Goal: Information Seeking & Learning: Learn about a topic

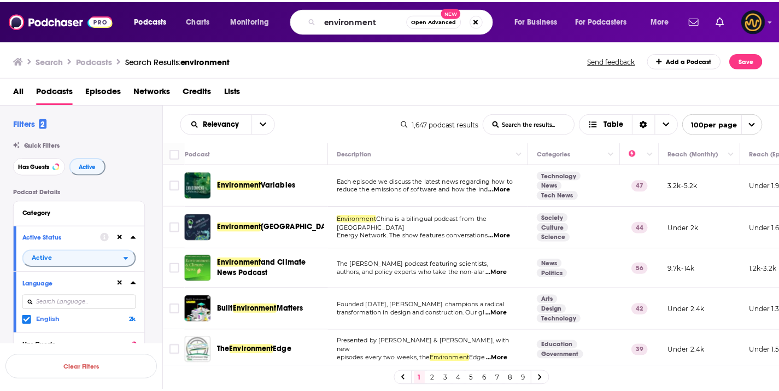
scroll to position [602, 0]
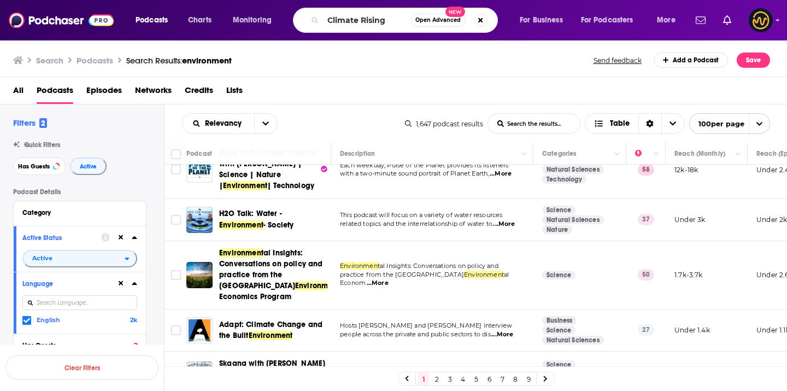
type input "Climate Rising"
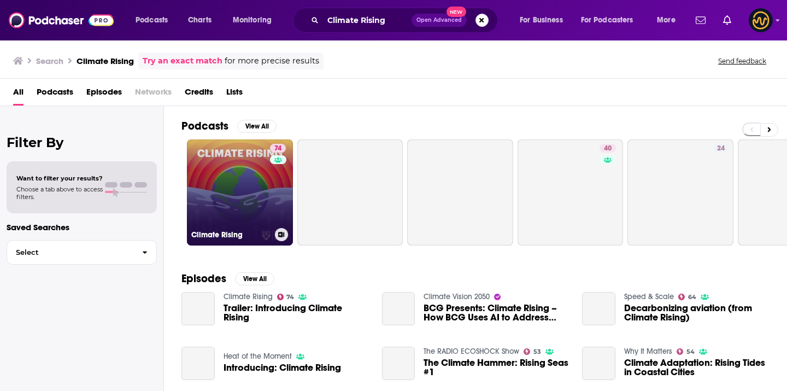
click at [223, 178] on link "74 Climate Rising" at bounding box center [240, 192] width 106 height 106
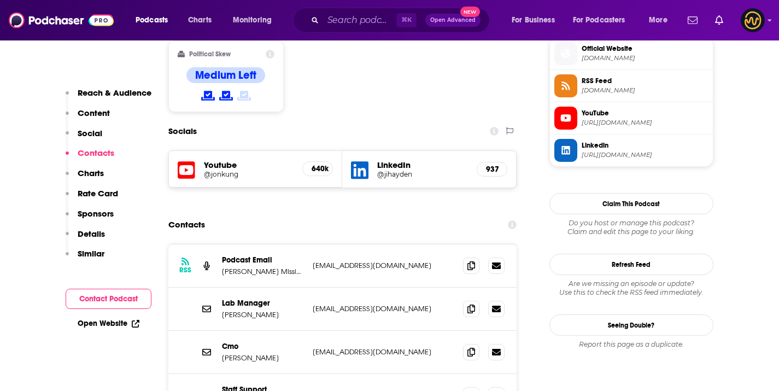
scroll to position [912, 0]
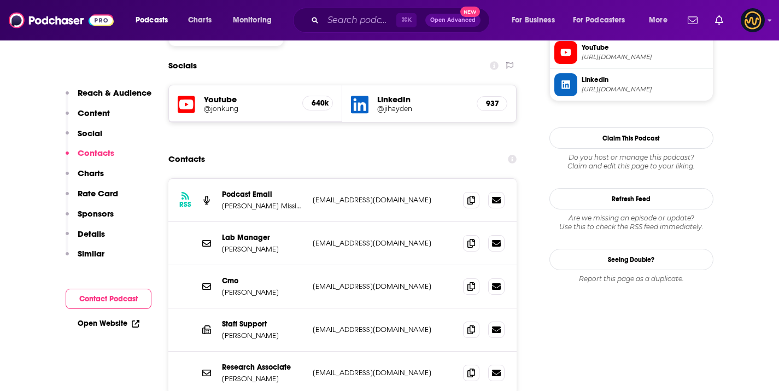
scroll to position [1019, 0]
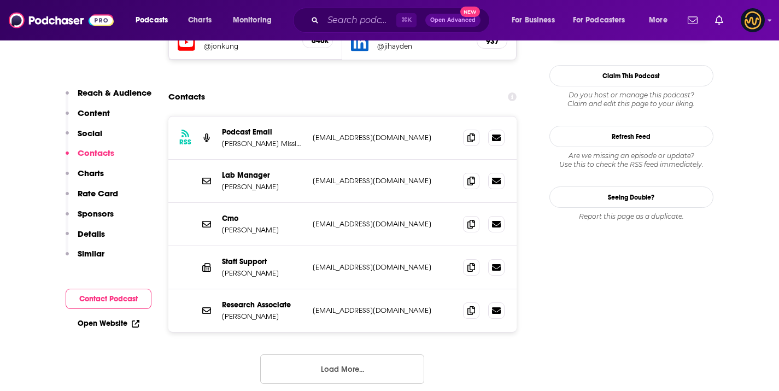
click at [345, 354] on button "Load More..." at bounding box center [342, 369] width 164 height 30
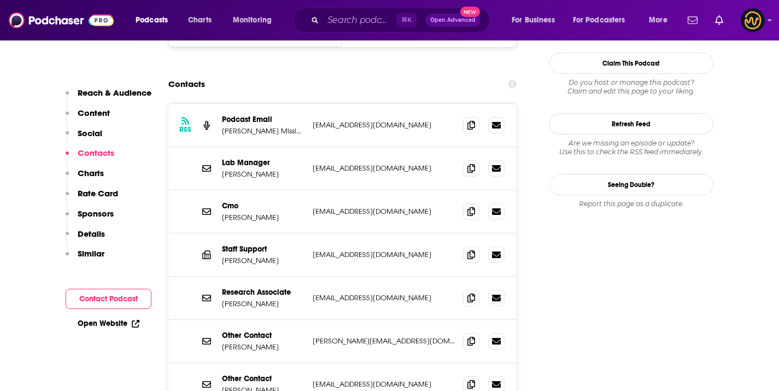
scroll to position [1017, 0]
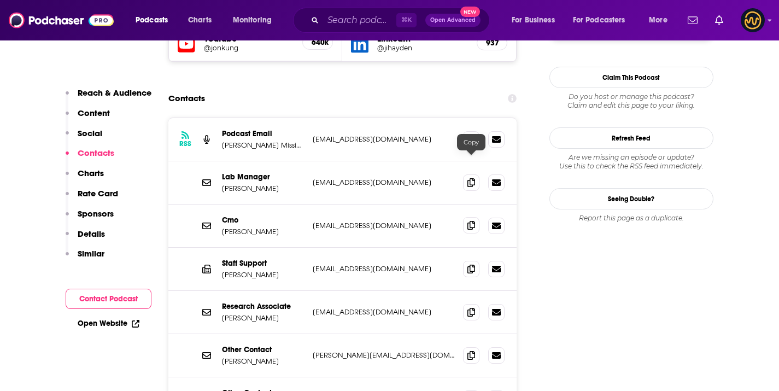
click at [471, 221] on icon at bounding box center [472, 225] width 8 height 9
drag, startPoint x: 215, startPoint y: 167, endPoint x: 272, endPoint y: 167, distance: 56.9
click at [272, 205] on div "Cmo David Edelman dedelman@hbs.edu dedelman@hbs.edu" at bounding box center [342, 226] width 349 height 43
copy div "Cmo David Edelman"
click at [352, 21] on input "Search podcasts, credits, & more..." at bounding box center [359, 19] width 73 height 17
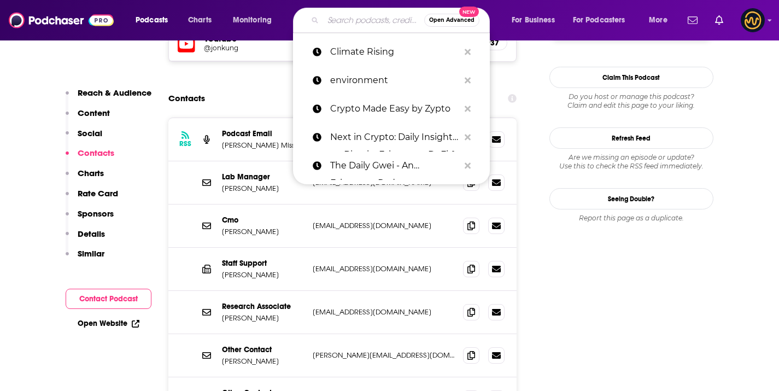
paste input "Real Organic Podcast"
type input "Real Organic Podcast"
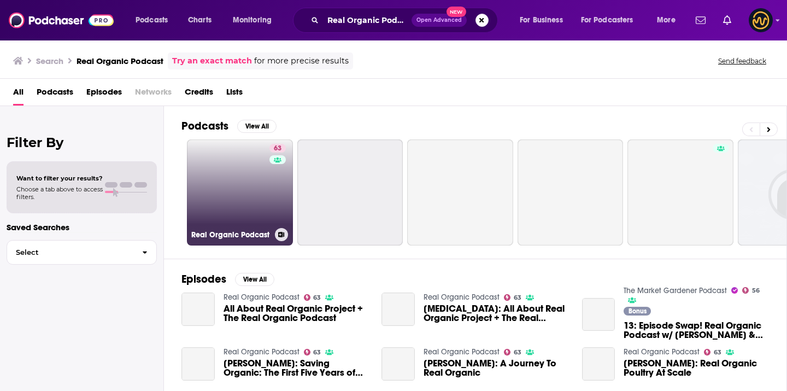
click at [248, 174] on link "63 Real Organic Podcast" at bounding box center [240, 192] width 106 height 106
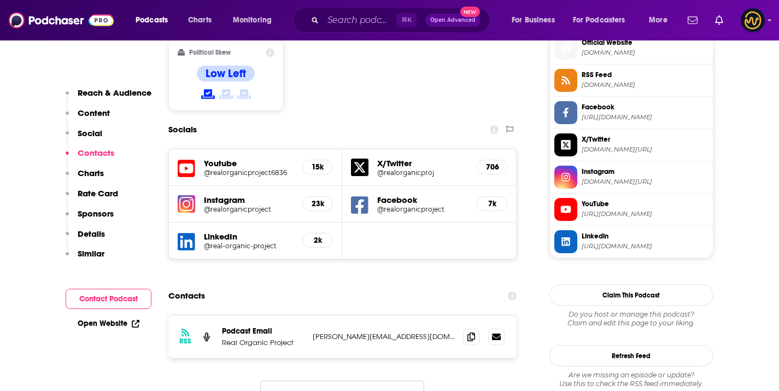
scroll to position [976, 0]
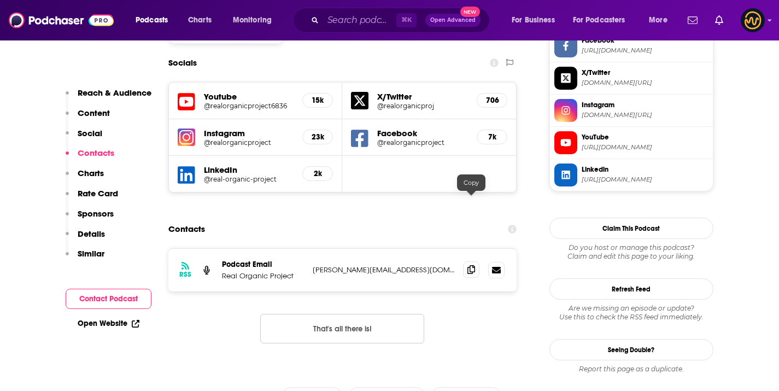
click at [469, 265] on icon at bounding box center [472, 269] width 8 height 9
click at [347, 14] on input "Search podcasts, credits, & more..." at bounding box center [359, 19] width 73 height 17
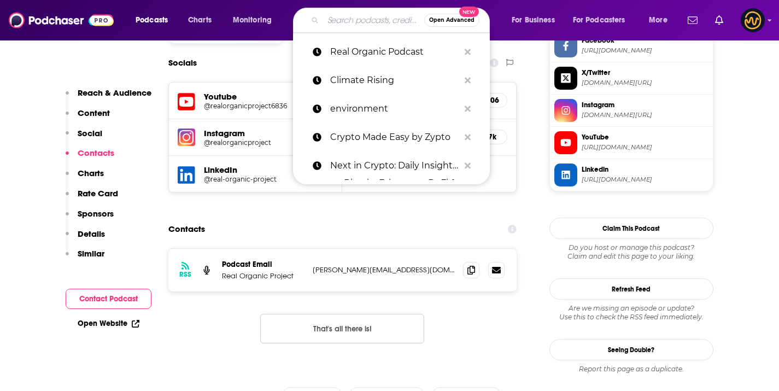
click at [347, 14] on input "Search podcasts, credits, & more..." at bounding box center [373, 19] width 101 height 17
paste input "Persephonica and Global Optimism"
type input "Persephonica and Global Optimism"
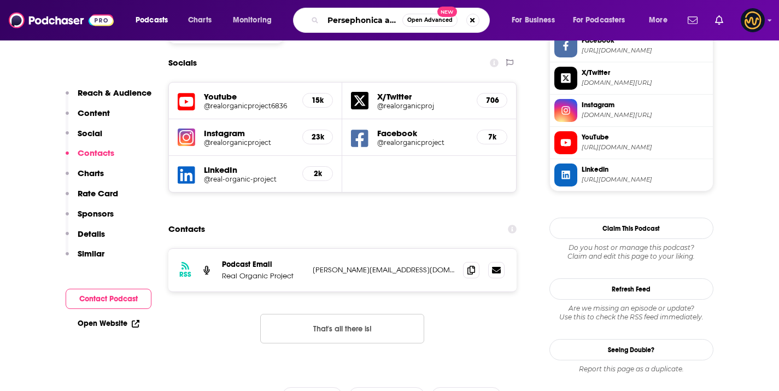
scroll to position [0, 75]
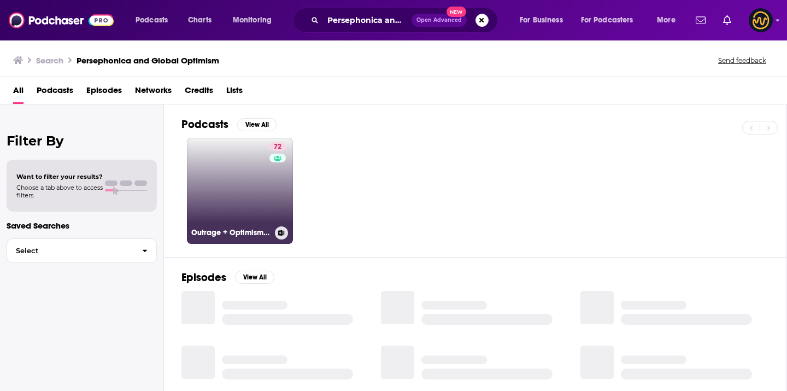
click at [251, 166] on link "72 Outrage + Optimism: The Climate Podcast" at bounding box center [240, 191] width 106 height 106
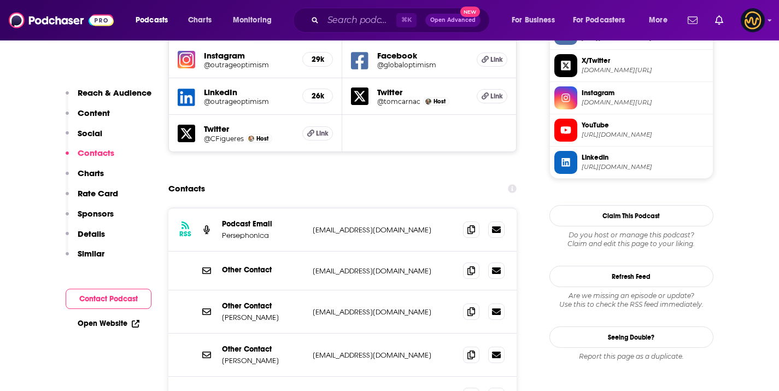
scroll to position [1123, 0]
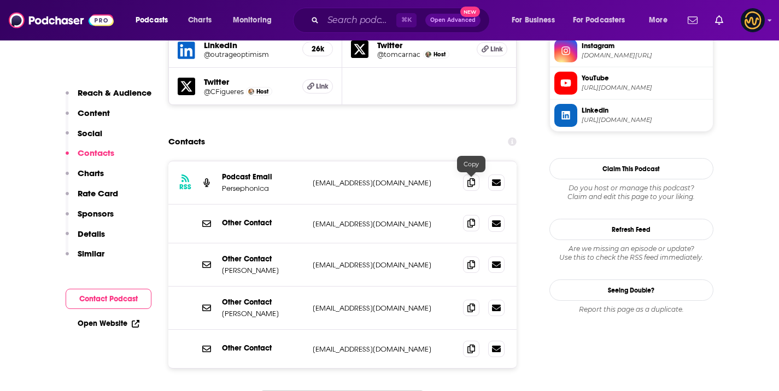
click at [475, 219] on icon at bounding box center [472, 223] width 8 height 9
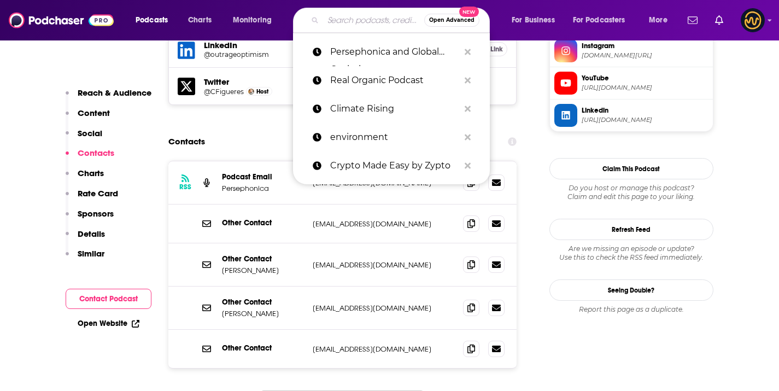
click at [368, 15] on input "Search podcasts, credits, & more..." at bounding box center [373, 19] width 101 height 17
paste input "When Science Finds a Way"
type input "When Science Finds a Way"
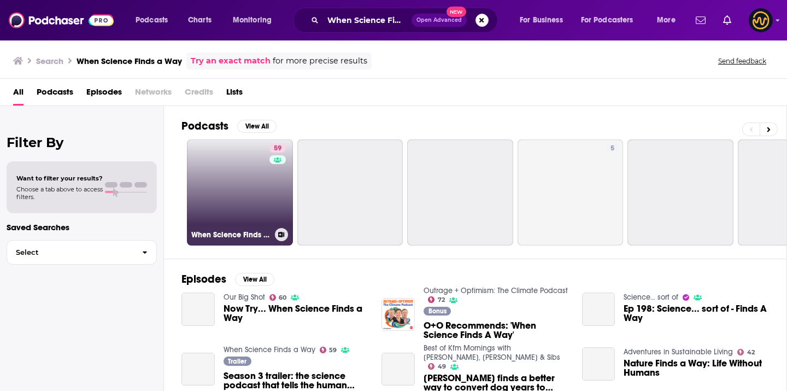
click at [256, 173] on link "59 When Science Finds a Way" at bounding box center [240, 192] width 106 height 106
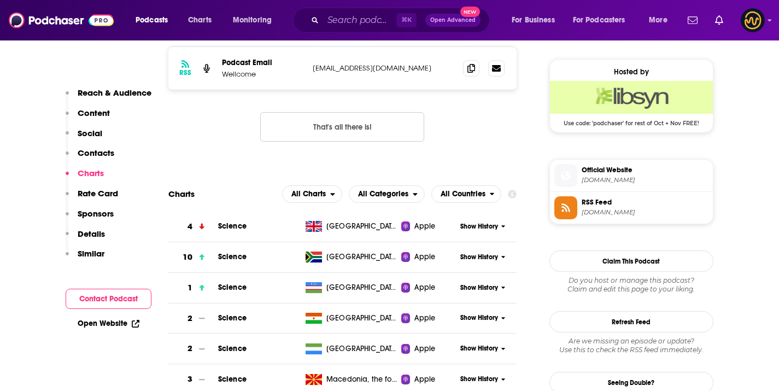
scroll to position [868, 0]
click at [471, 72] on icon at bounding box center [472, 68] width 8 height 9
click at [384, 25] on input "Search podcasts, credits, & more..." at bounding box center [359, 19] width 73 height 17
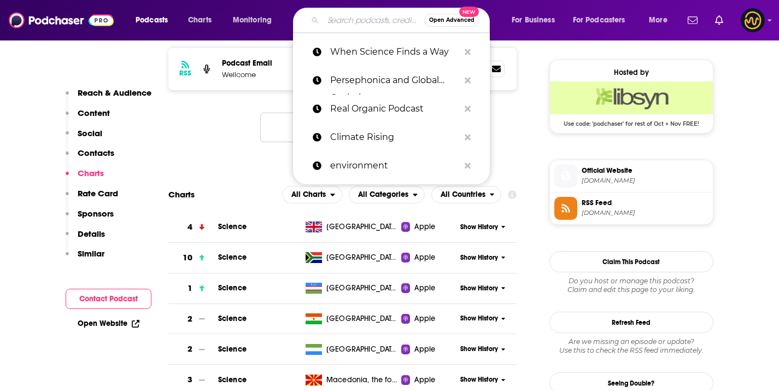
paste input "Climate Connections"
type input "Climate Connections"
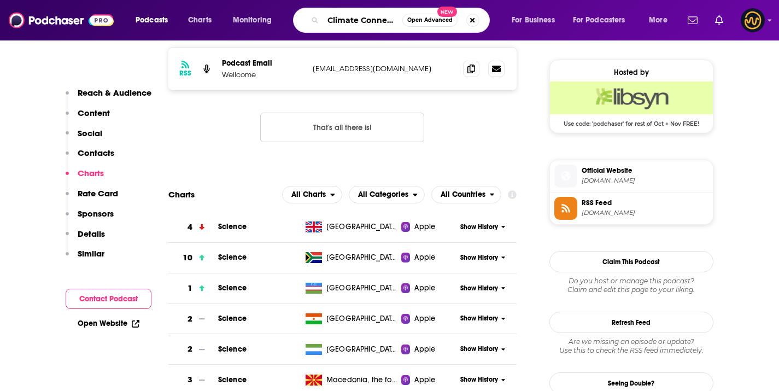
scroll to position [0, 14]
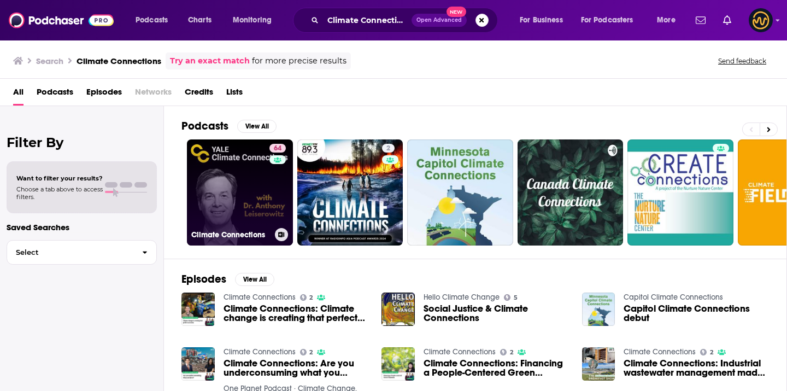
click at [242, 196] on link "64 Climate Connections" at bounding box center [240, 192] width 106 height 106
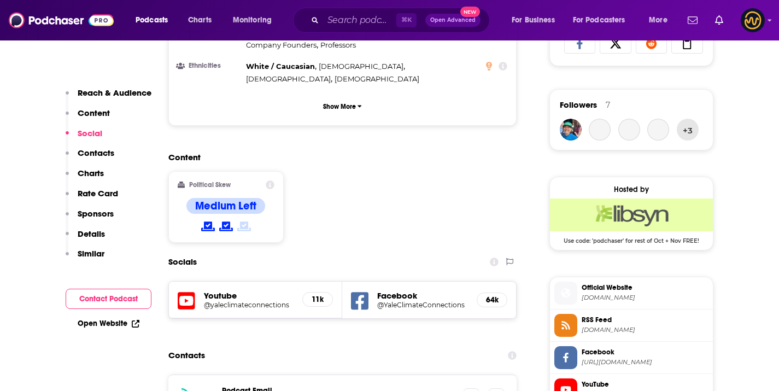
scroll to position [974, 0]
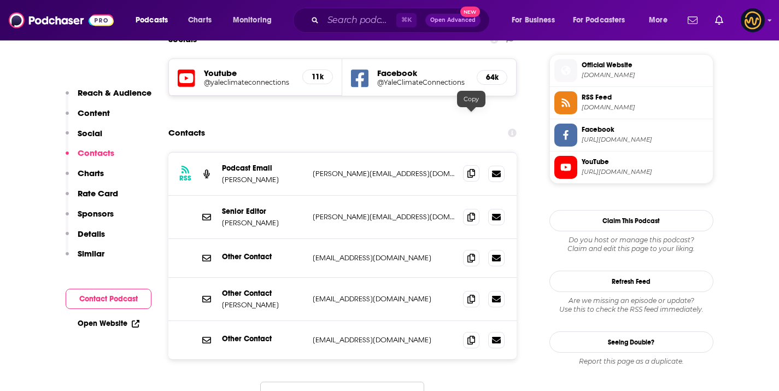
click at [472, 169] on icon at bounding box center [472, 173] width 8 height 9
click at [375, 24] on input "Search podcasts, credits, & more..." at bounding box center [359, 19] width 73 height 17
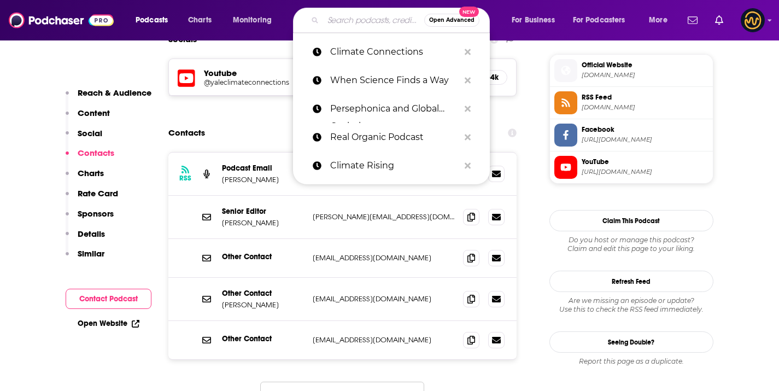
paste input "The Food Fight"
type input "The Food Fight"
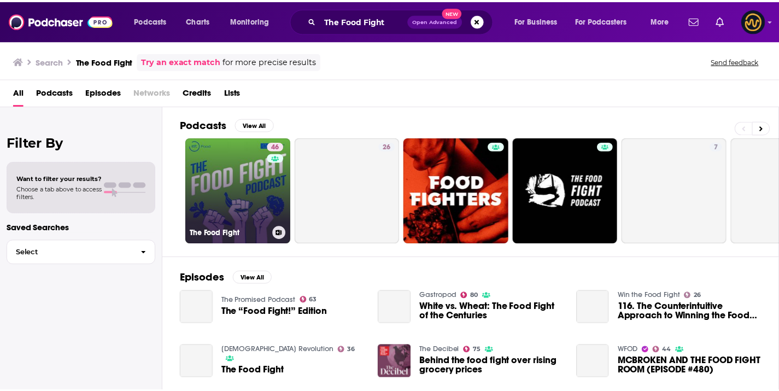
scroll to position [2, 0]
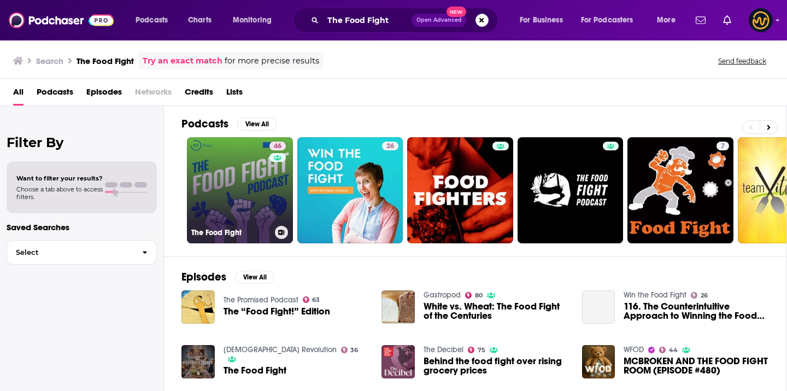
click at [234, 196] on link "46 The Food Fight" at bounding box center [240, 190] width 106 height 106
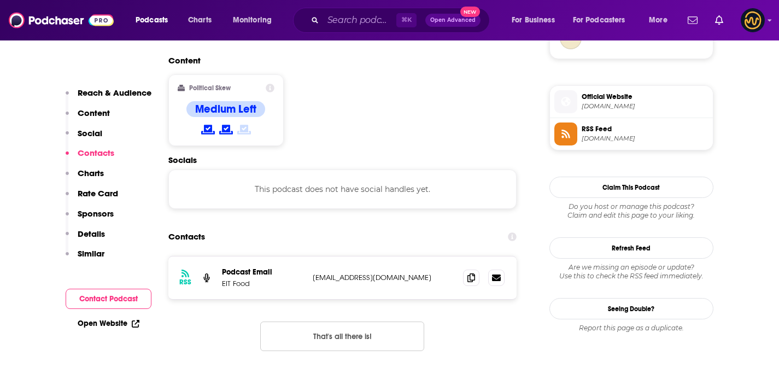
scroll to position [895, 0]
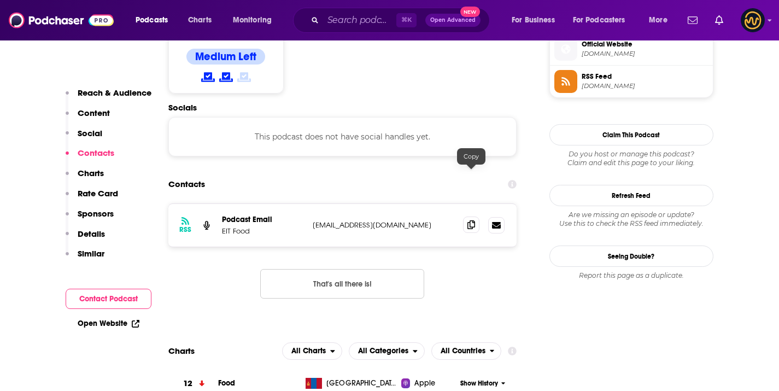
click at [474, 220] on icon at bounding box center [472, 224] width 8 height 9
click at [318, 16] on div "⌘ K Open Advanced New" at bounding box center [391, 20] width 197 height 25
click at [339, 23] on input "Search podcasts, credits, & more..." at bounding box center [359, 19] width 73 height 17
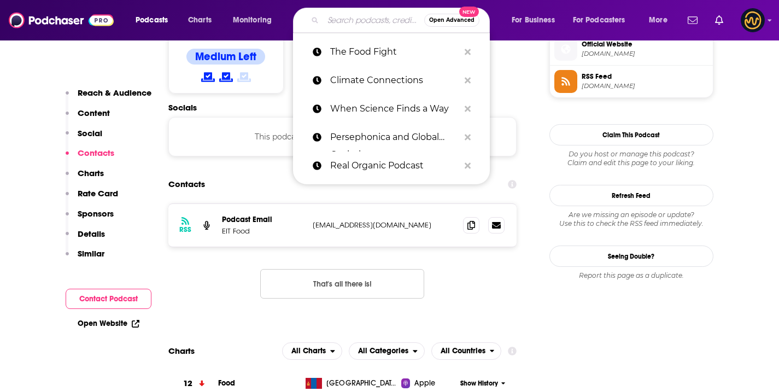
paste input "Nature Podcast"
type input "Nature Podcast"
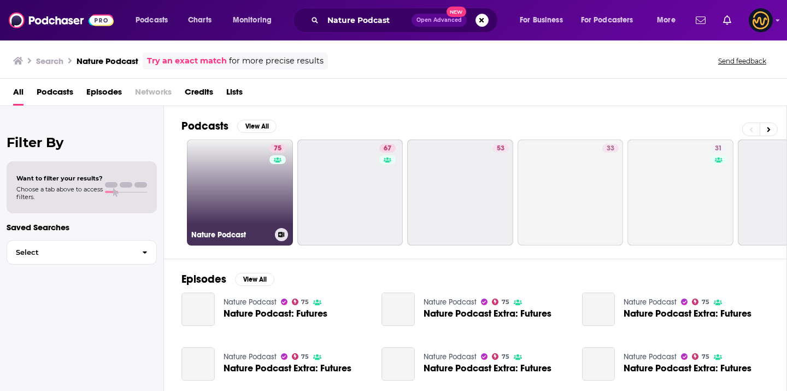
click at [223, 200] on link "75 Nature Podcast" at bounding box center [240, 192] width 106 height 106
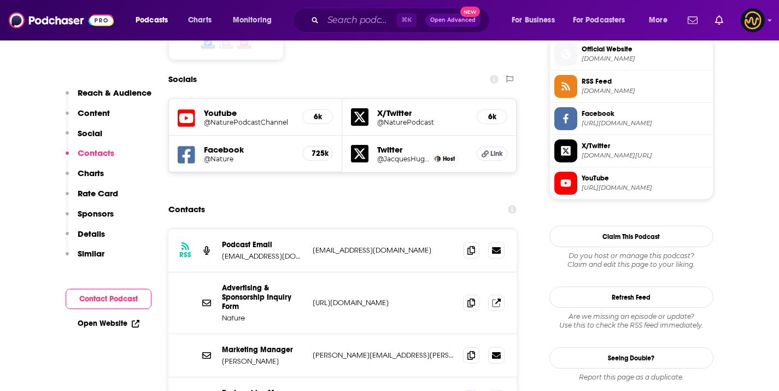
scroll to position [1098, 0]
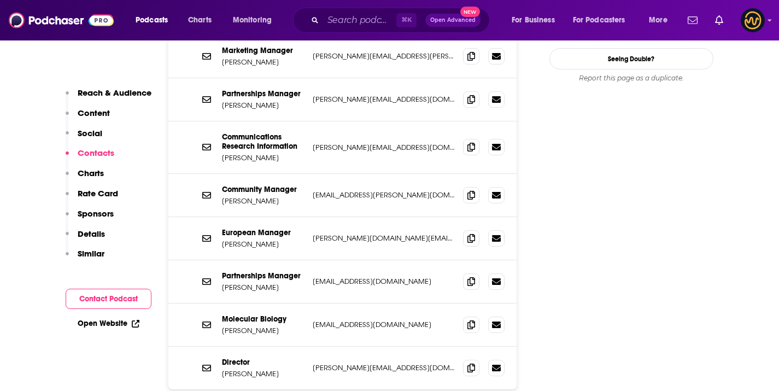
scroll to position [1305, 0]
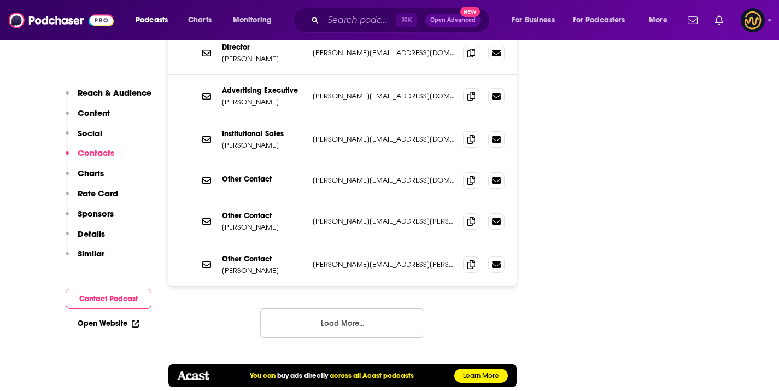
scroll to position [1602, 0]
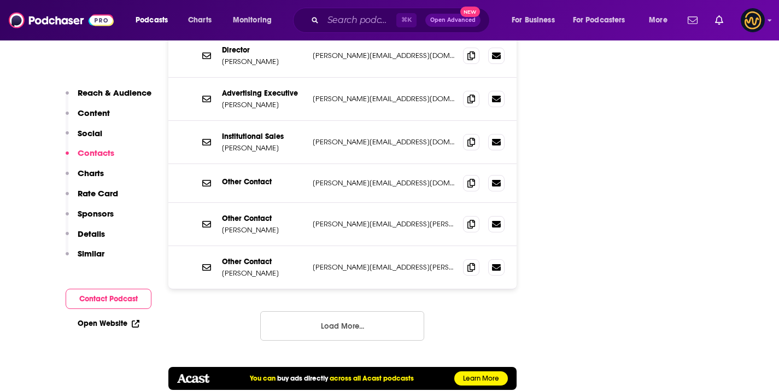
click at [369, 311] on button "Load More..." at bounding box center [342, 326] width 164 height 30
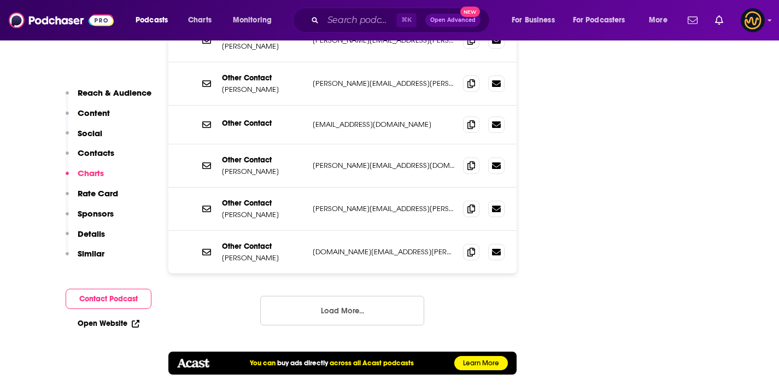
scroll to position [1765, 0]
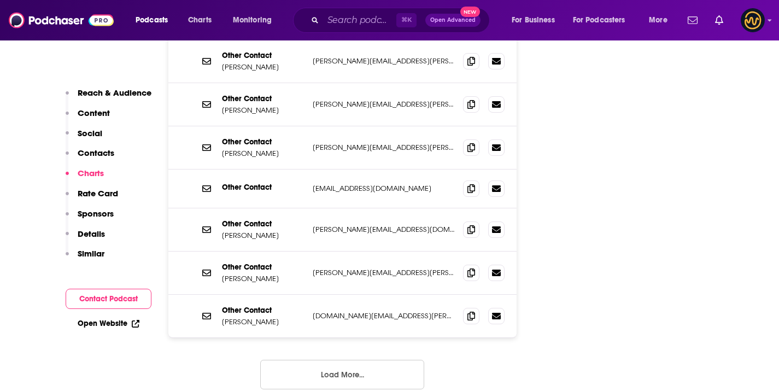
click at [361, 360] on button "Load More..." at bounding box center [342, 375] width 164 height 30
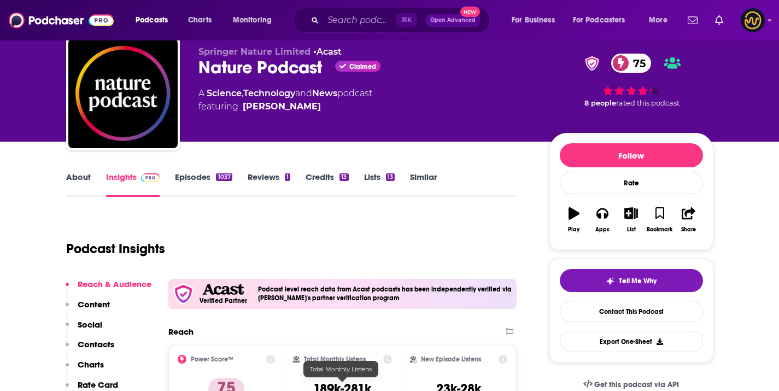
scroll to position [0, 0]
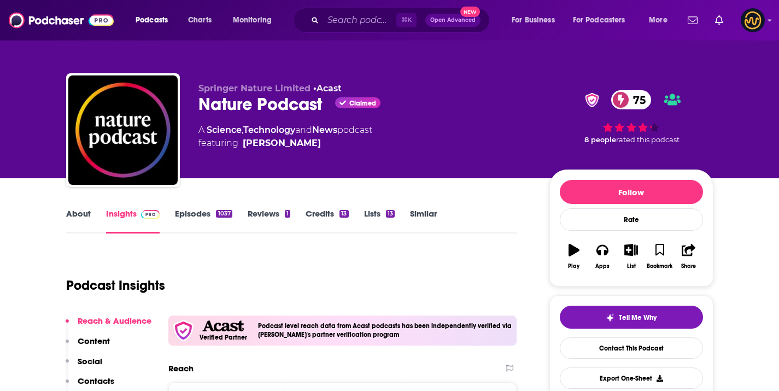
click at [323, 27] on div "⌘ K Open Advanced New" at bounding box center [391, 20] width 197 height 25
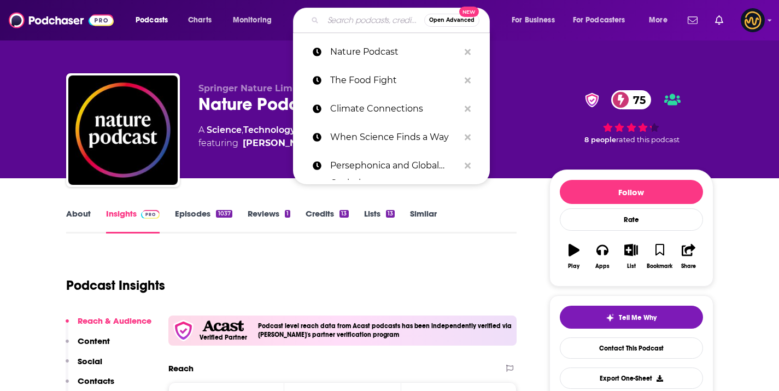
click at [342, 16] on input "Search podcasts, credits, & more..." at bounding box center [373, 19] width 101 height 17
paste input "The Climate Briefing"
type input "The Climate Briefing"
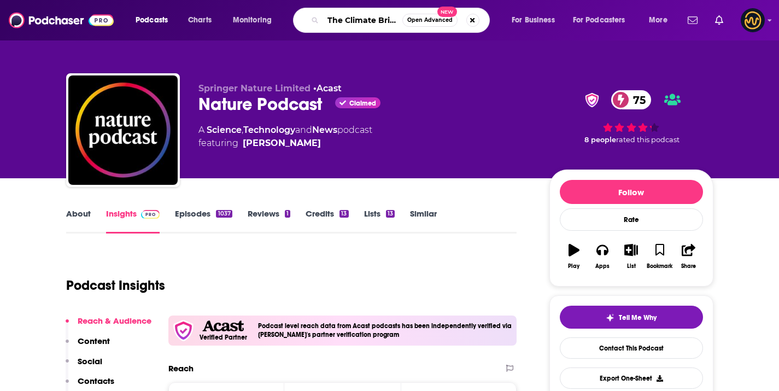
scroll to position [0, 14]
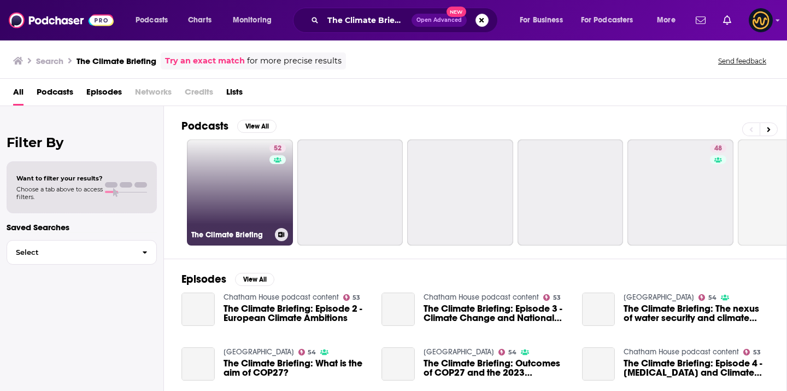
click at [253, 178] on link "52 The Climate Briefing" at bounding box center [240, 192] width 106 height 106
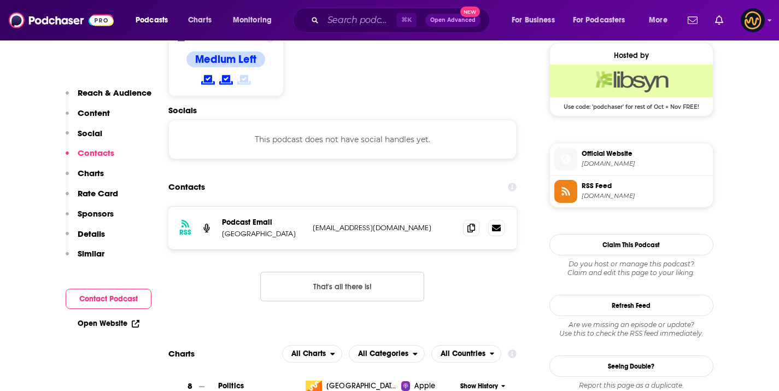
scroll to position [967, 0]
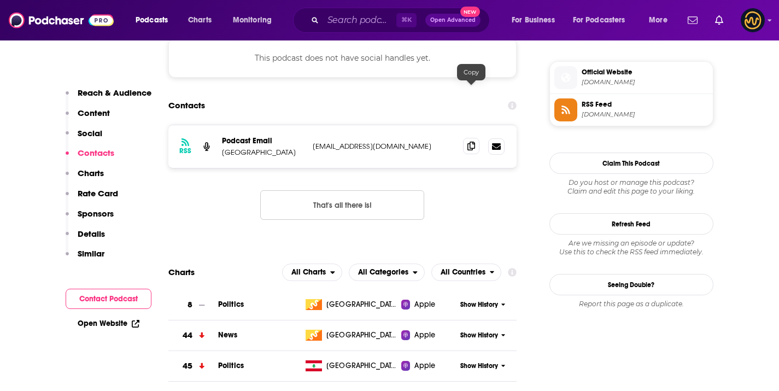
click at [474, 142] on icon at bounding box center [472, 146] width 8 height 9
click at [360, 16] on input "Search podcasts, credits, & more..." at bounding box center [359, 19] width 73 height 17
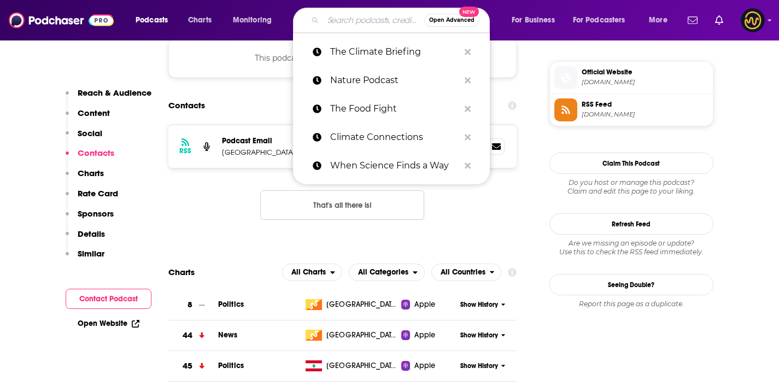
paste input "Climate One"
type input "Climate One"
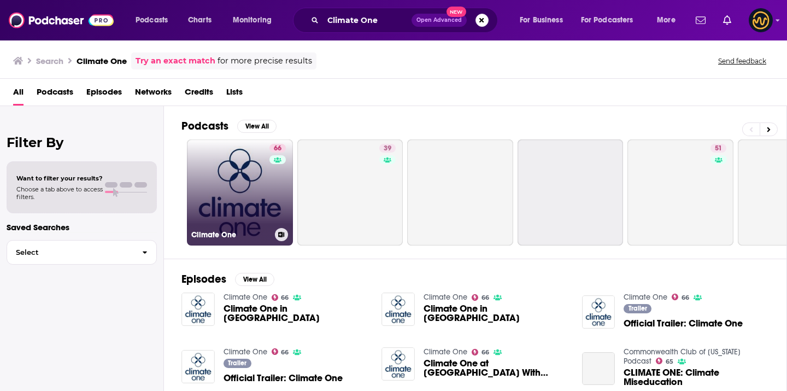
click at [267, 195] on link "66 Climate One" at bounding box center [240, 192] width 106 height 106
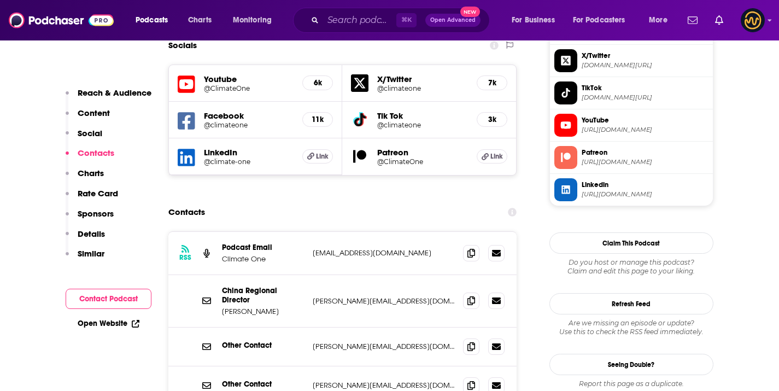
scroll to position [1047, 0]
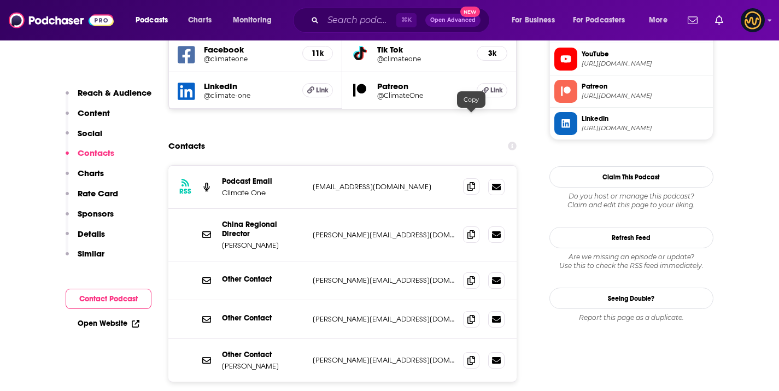
click at [475, 182] on icon at bounding box center [472, 186] width 8 height 9
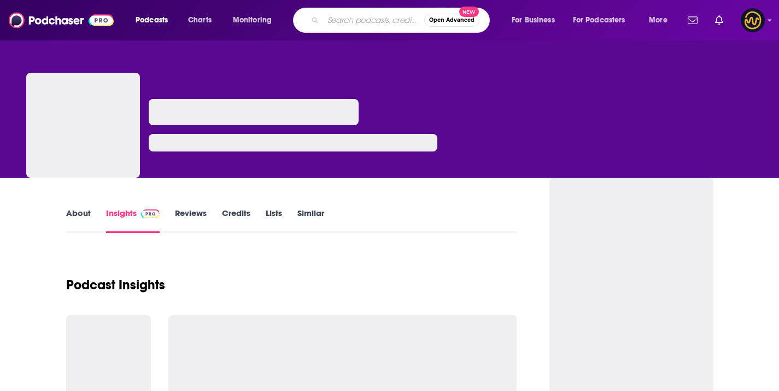
click at [363, 20] on input "Search podcasts, credits, & more..." at bounding box center [373, 19] width 101 height 17
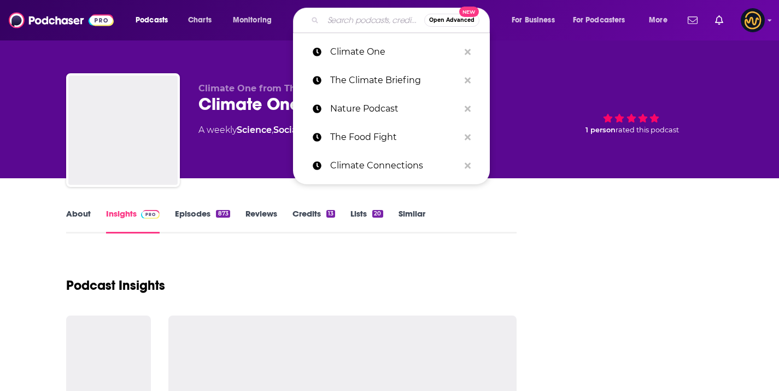
paste input "Switched On"
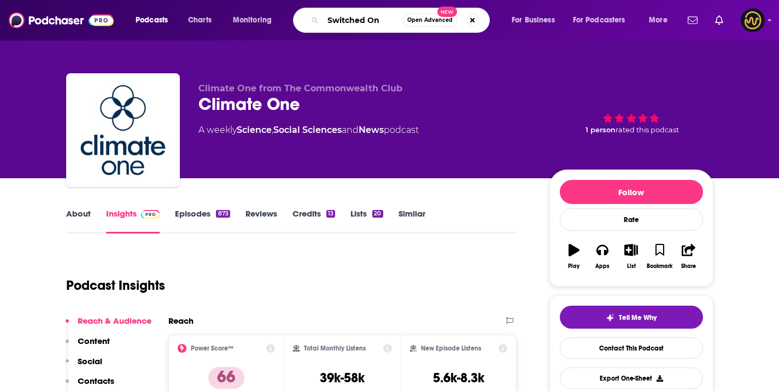
type input "Switched On"
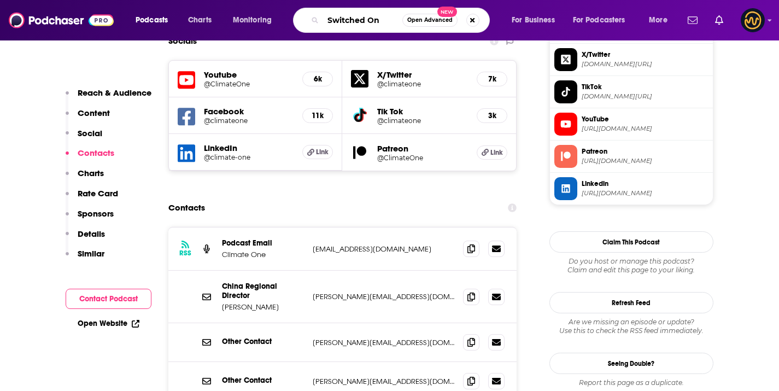
scroll to position [1008, 0]
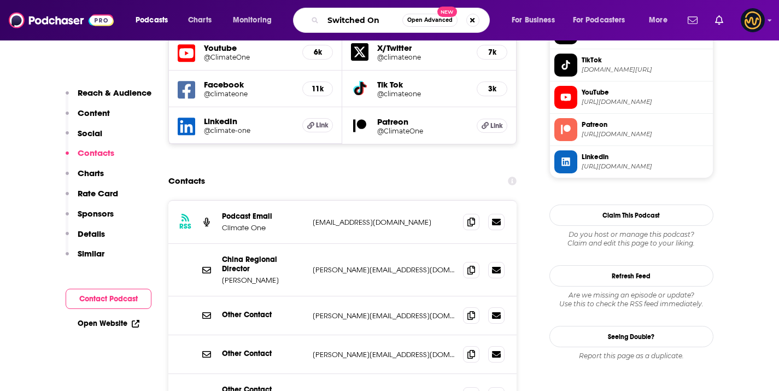
click at [331, 25] on input "Switched On" at bounding box center [362, 19] width 79 height 17
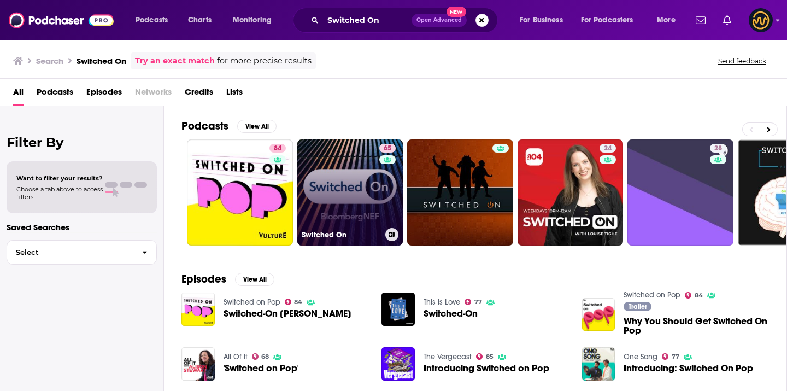
click at [367, 194] on link "65 Switched On" at bounding box center [350, 192] width 106 height 106
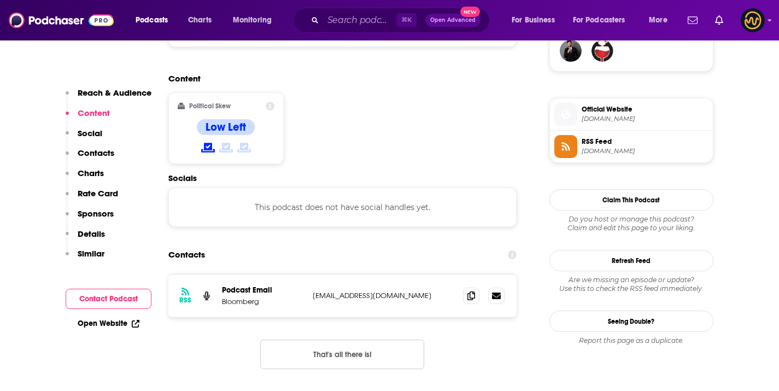
scroll to position [894, 0]
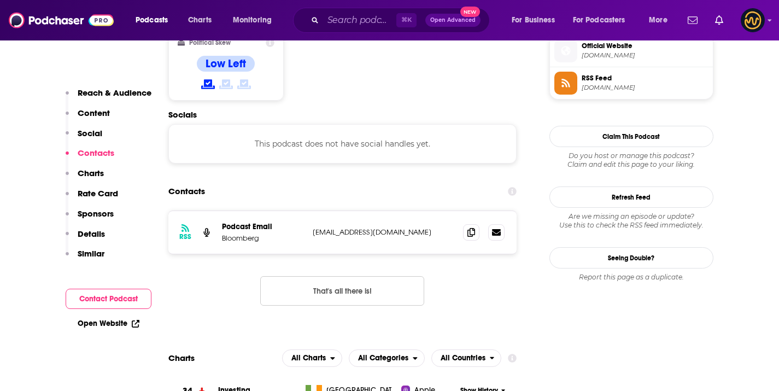
click at [322, 24] on div "⌘ K Open Advanced New" at bounding box center [391, 20] width 197 height 25
click at [349, 24] on input "Search podcasts, credits, & more..." at bounding box center [359, 19] width 73 height 17
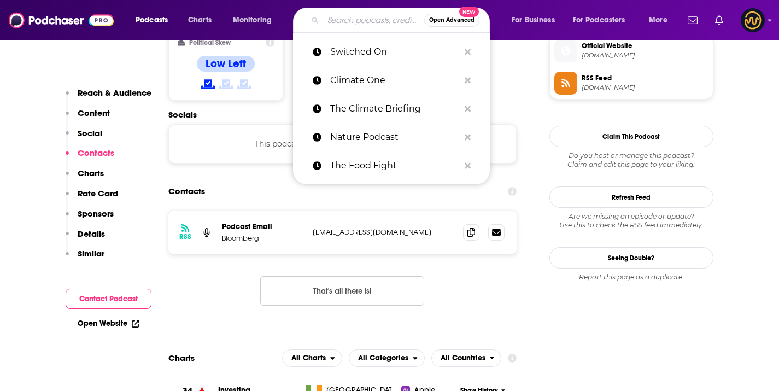
paste input "Boiling Point"
type input "Boiling Point"
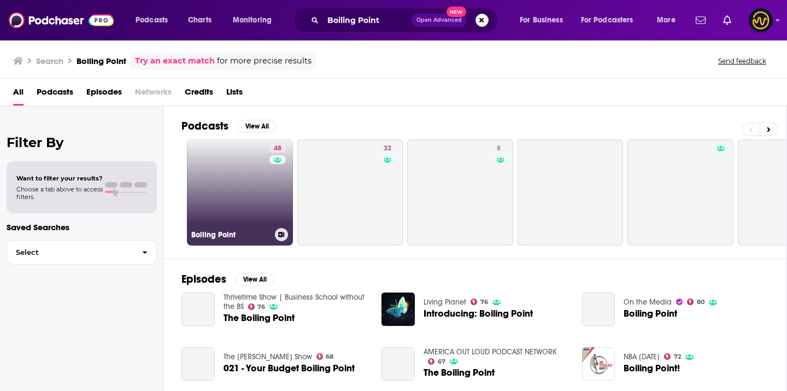
click at [231, 188] on link "48 Boiling Point" at bounding box center [240, 192] width 106 height 106
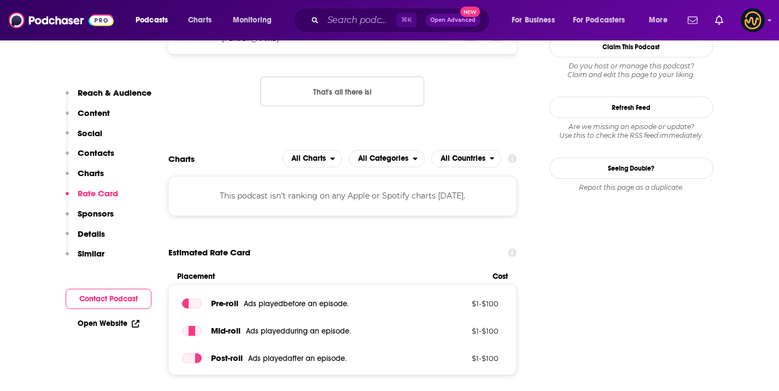
scroll to position [988, 0]
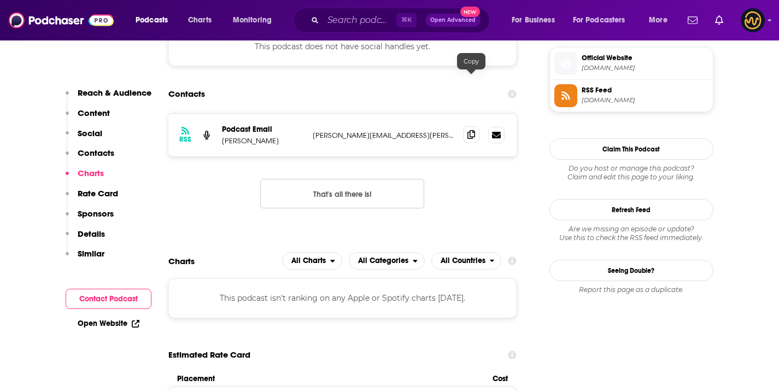
click at [474, 130] on icon at bounding box center [472, 134] width 8 height 9
click at [328, 21] on input "Search podcasts, credits, & more..." at bounding box center [359, 19] width 73 height 17
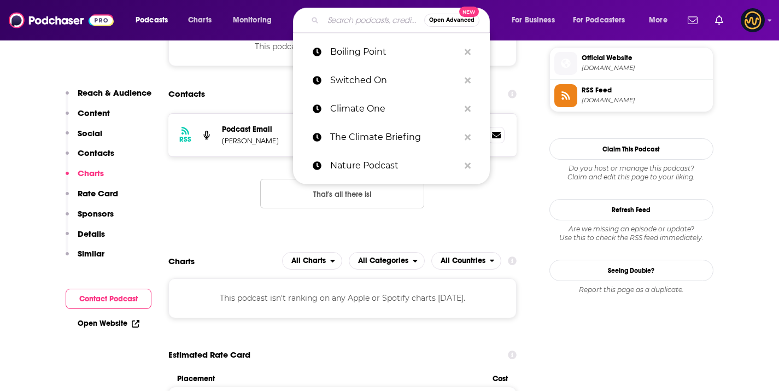
paste input "POLITICO Energy"
type input "POLITICO Energy"
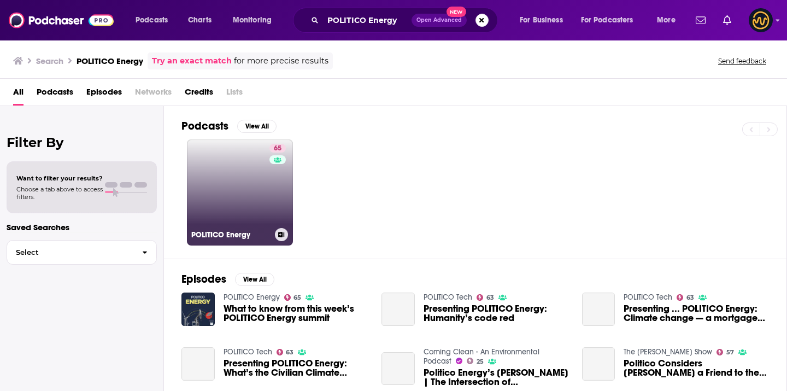
click at [227, 173] on link "65 POLITICO Energy" at bounding box center [240, 192] width 106 height 106
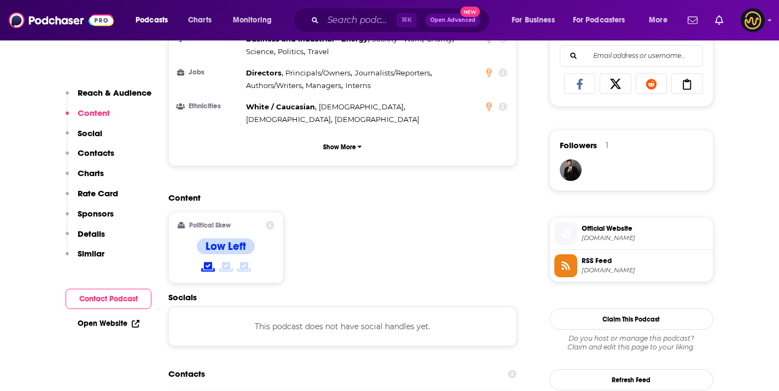
scroll to position [794, 0]
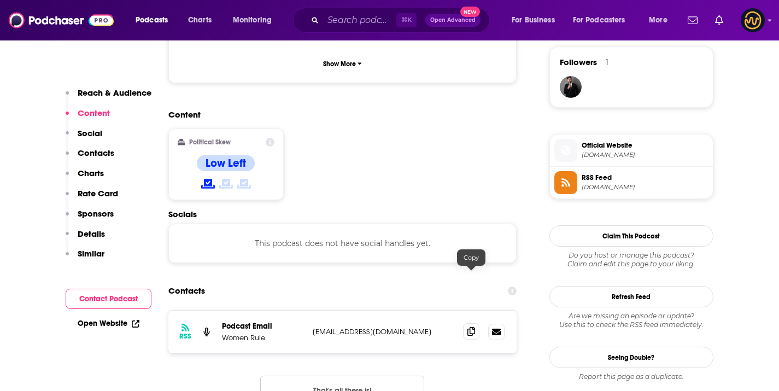
click at [468, 323] on span at bounding box center [471, 331] width 16 height 16
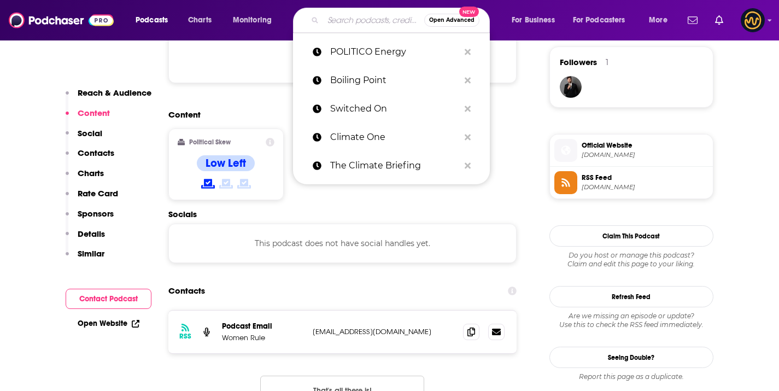
click at [333, 15] on input "Search podcasts, credits, & more..." at bounding box center [373, 19] width 101 height 17
paste input "Nature Breaking"
type input "Nature Breaking"
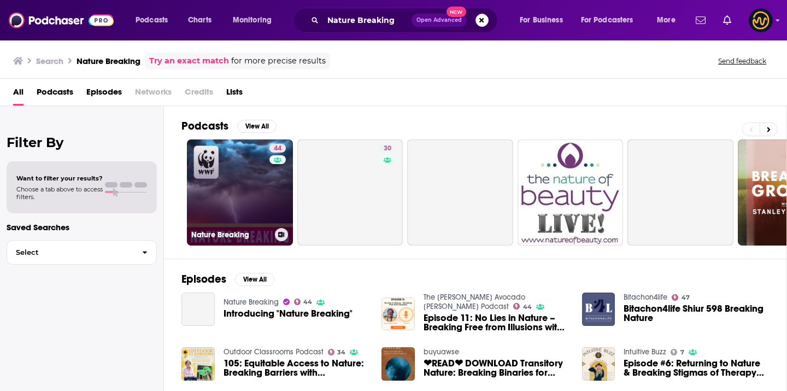
click at [243, 177] on link "44 Nature Breaking" at bounding box center [240, 192] width 106 height 106
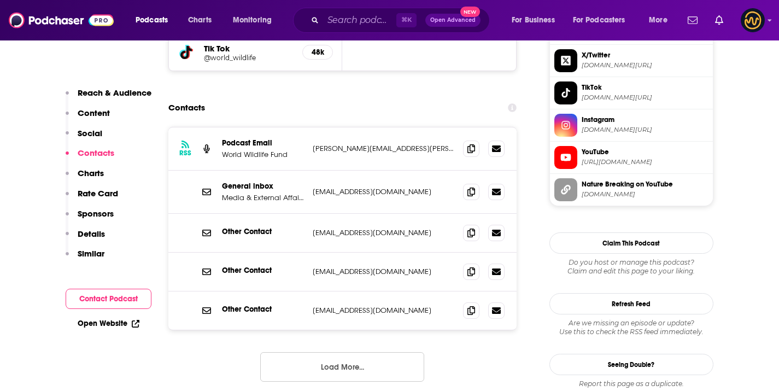
scroll to position [1081, 0]
click at [476, 140] on span at bounding box center [471, 148] width 16 height 16
click at [353, 11] on div "⌘ K Open Advanced New" at bounding box center [391, 20] width 197 height 25
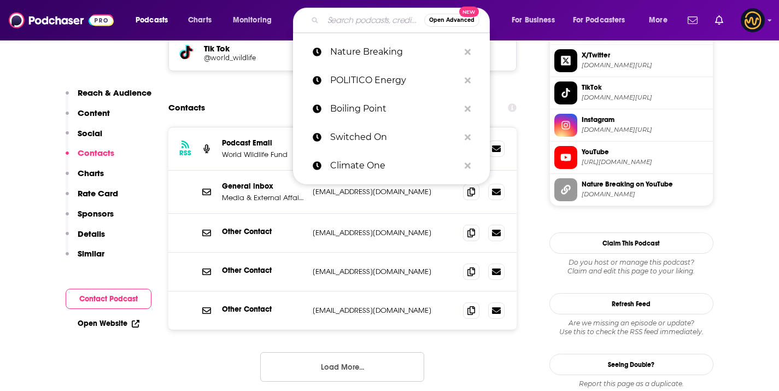
click at [354, 17] on input "Search podcasts, credits, & more..." at bounding box center [373, 19] width 101 height 17
paste input "Cleaning Up Dirty"
type input "Cleaning Up Dirty"
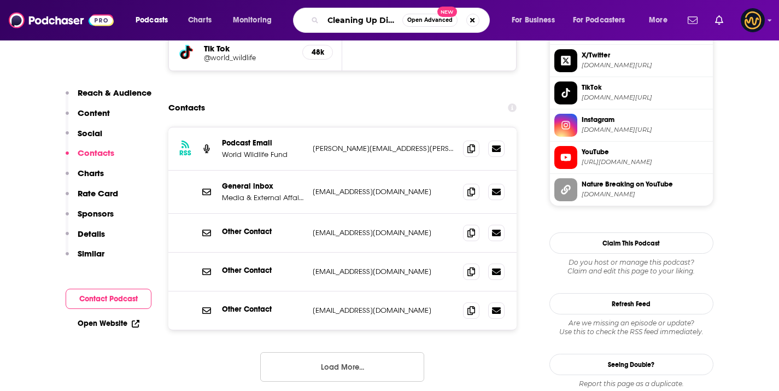
scroll to position [0, 2]
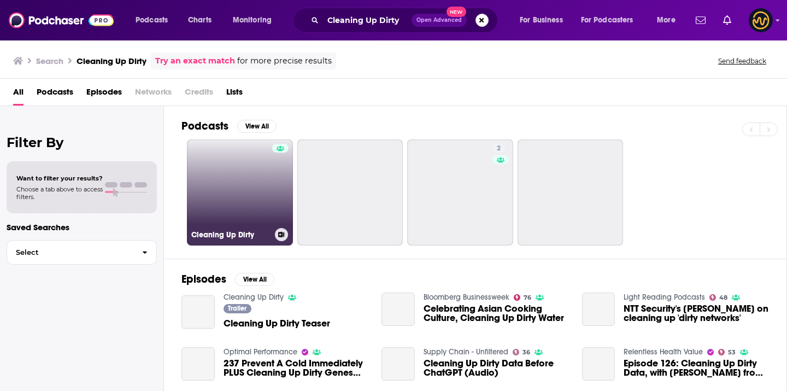
click at [217, 206] on link "Cleaning Up Dirty" at bounding box center [240, 192] width 106 height 106
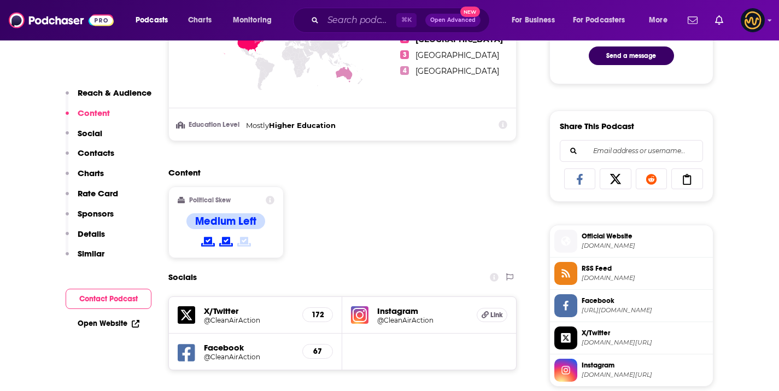
scroll to position [753, 0]
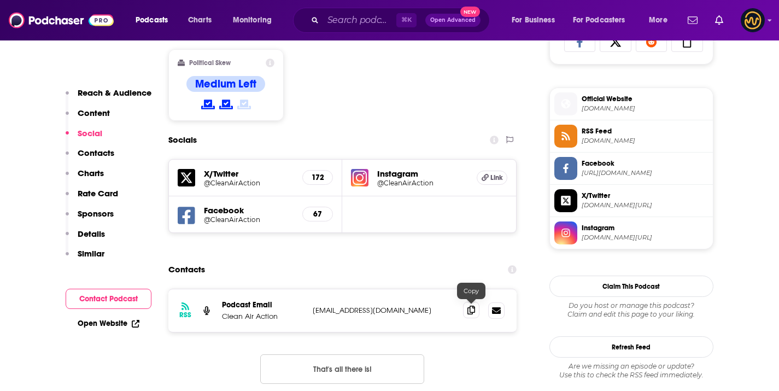
click at [469, 317] on span at bounding box center [471, 310] width 16 height 16
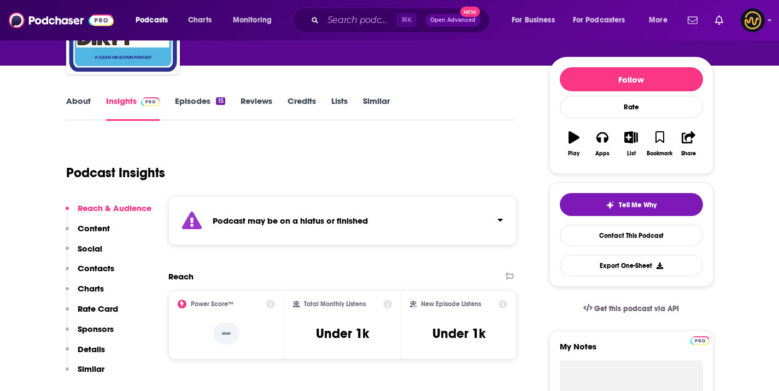
scroll to position [0, 0]
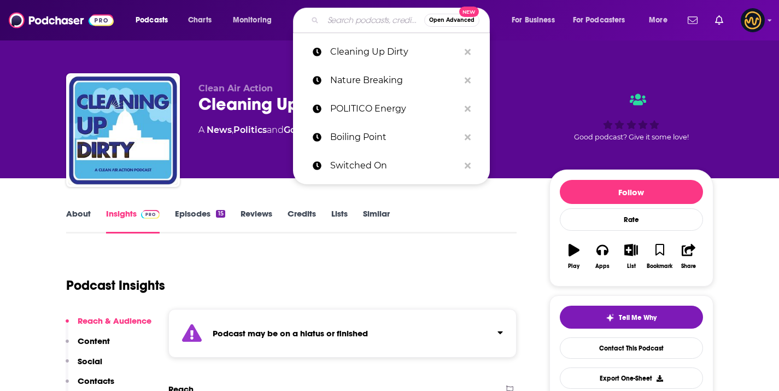
click at [370, 17] on input "Search podcasts, credits, & more..." at bounding box center [373, 19] width 101 height 17
paste input "Second Nature"
type input "Second Nature"
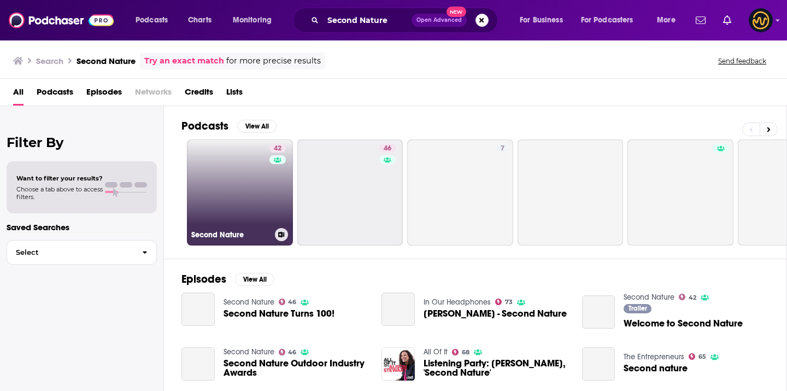
click at [255, 196] on link "42 Second Nature" at bounding box center [240, 192] width 106 height 106
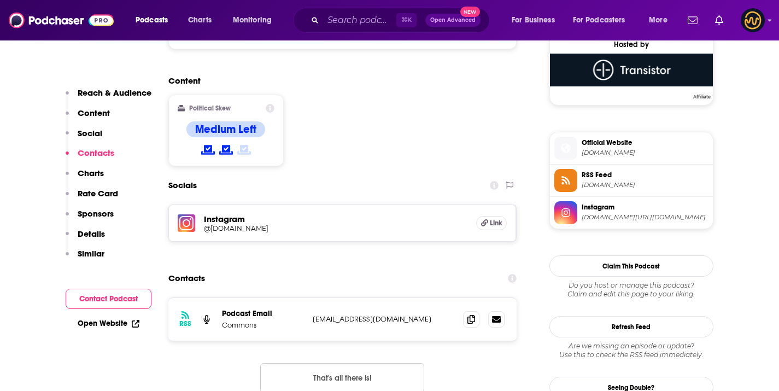
scroll to position [911, 0]
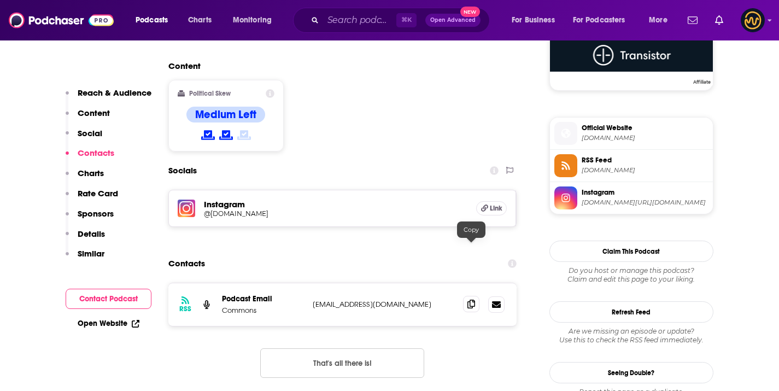
click at [469, 296] on span at bounding box center [471, 304] width 16 height 16
click at [354, 16] on input "Search podcasts, credits, & more..." at bounding box center [359, 19] width 73 height 17
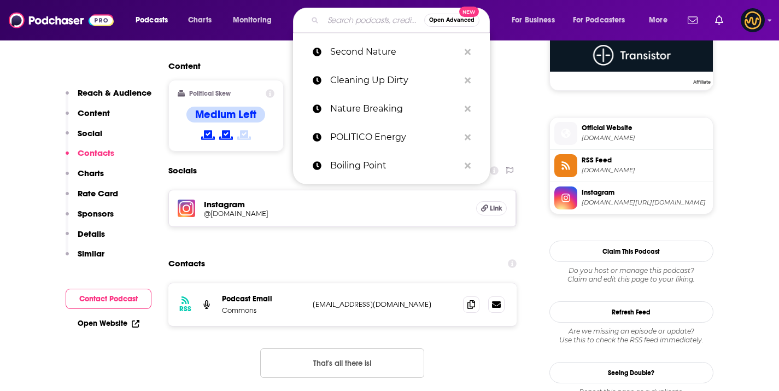
paste input "The Sustainability Story"
type input "The Sustainability Story"
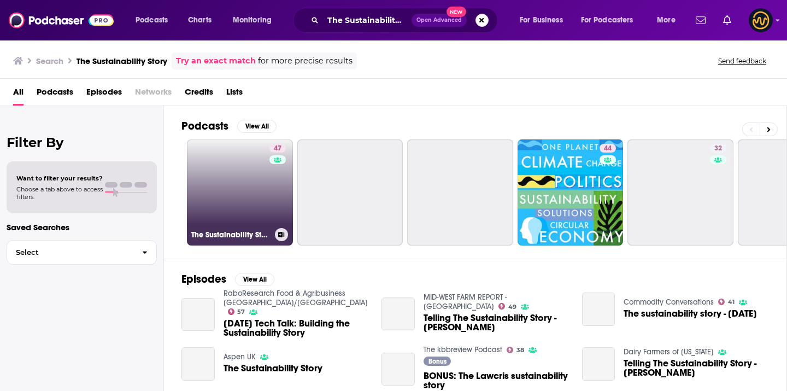
click at [209, 180] on link "47 The Sustainability Story" at bounding box center [240, 192] width 106 height 106
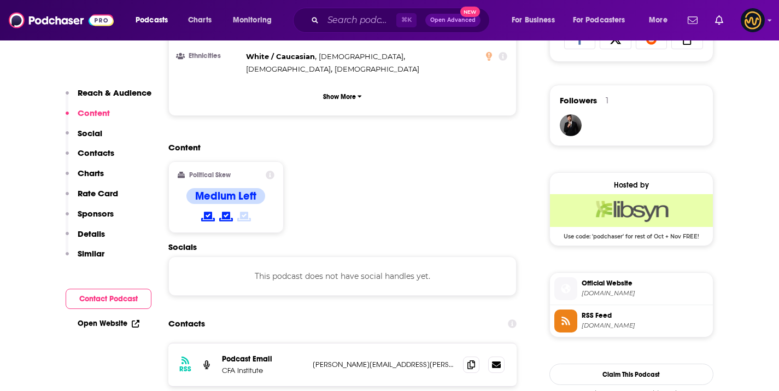
scroll to position [817, 0]
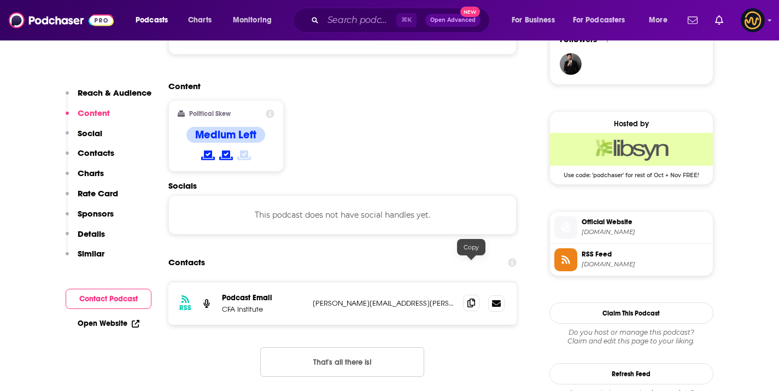
click at [471, 299] on icon at bounding box center [472, 303] width 8 height 9
click at [343, 34] on div "Podcasts Charts Monitoring ⌘ K Open Advanced New For Business For Podcasters Mo…" at bounding box center [389, 20] width 779 height 40
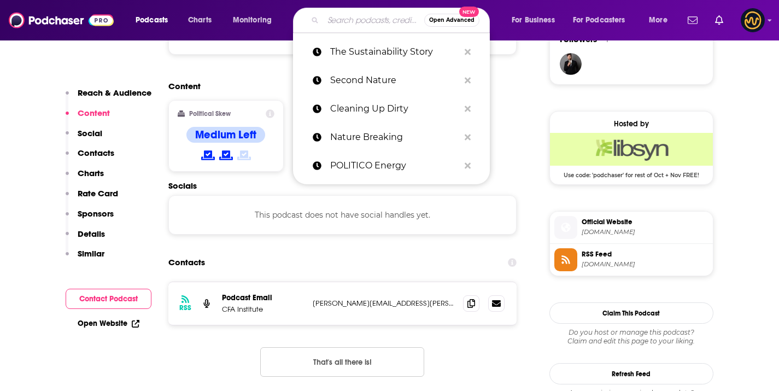
click at [348, 26] on input "Search podcasts, credits, & more..." at bounding box center [373, 19] width 101 height 17
paste input "All Things Sustainable"
type input "All Things Sustainable"
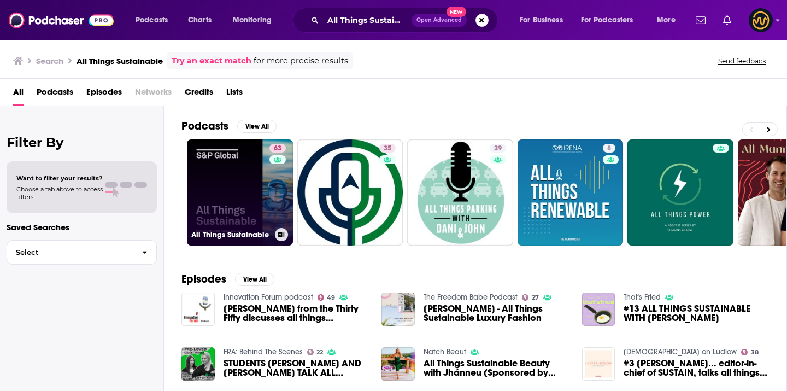
click at [261, 175] on link "63 All Things Sustainable" at bounding box center [240, 192] width 106 height 106
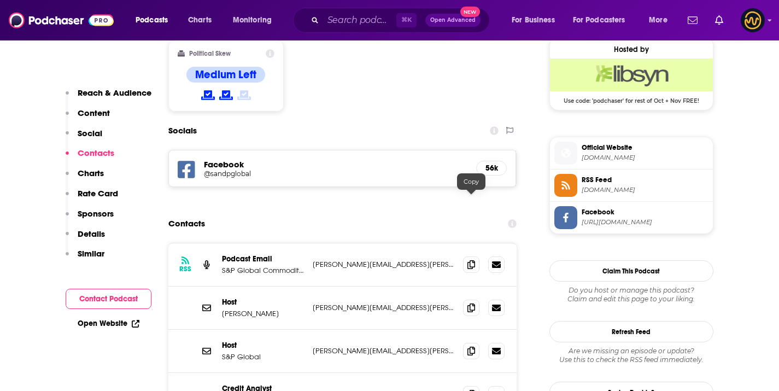
scroll to position [946, 0]
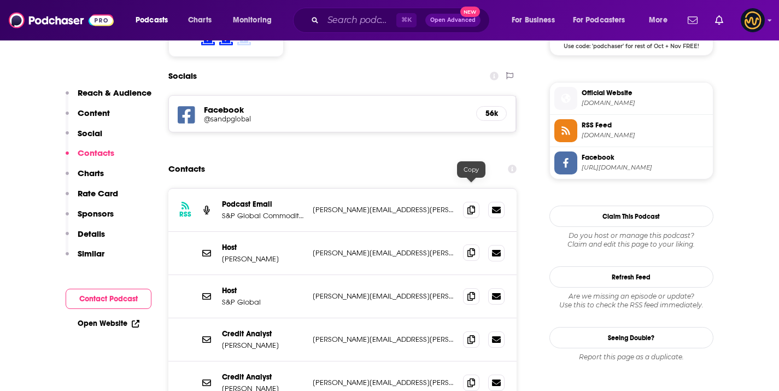
click at [471, 244] on span at bounding box center [471, 252] width 16 height 16
click at [471, 291] on icon at bounding box center [472, 295] width 8 height 9
click at [470, 205] on icon at bounding box center [472, 209] width 8 height 9
click at [334, 14] on input "Search podcasts, credits, & more..." at bounding box center [359, 19] width 73 height 17
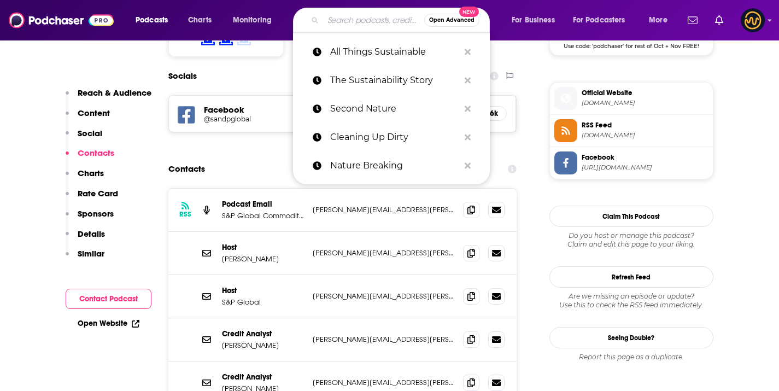
paste input "Morningstar Sustainalytics"
type input "Morningstar Sustainalytics"
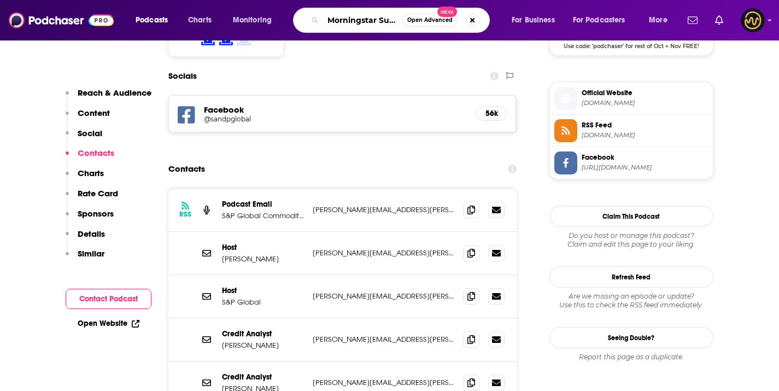
scroll to position [0, 38]
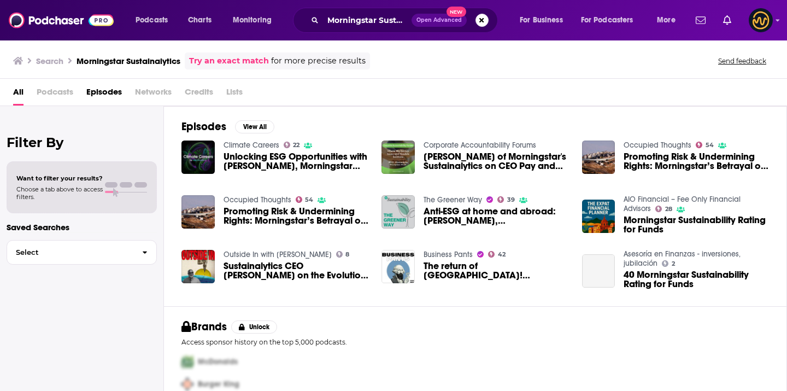
click at [470, 68] on div "Search Morningstar Sustainalytics Try an exact match for more precise results S…" at bounding box center [391, 60] width 757 height 17
click at [369, 13] on input "Morningstar Sustainalytics" at bounding box center [367, 19] width 89 height 17
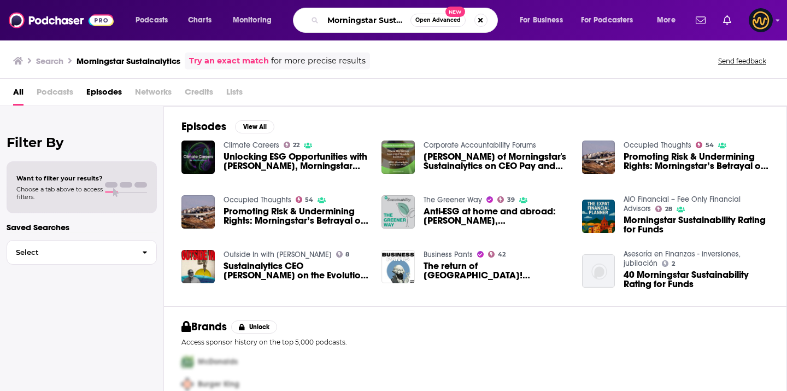
click at [369, 13] on input "Morningstar Sustainalytics" at bounding box center [366, 19] width 87 height 17
paste input "ESG in Conversation"
type input "ESG in Conversation"
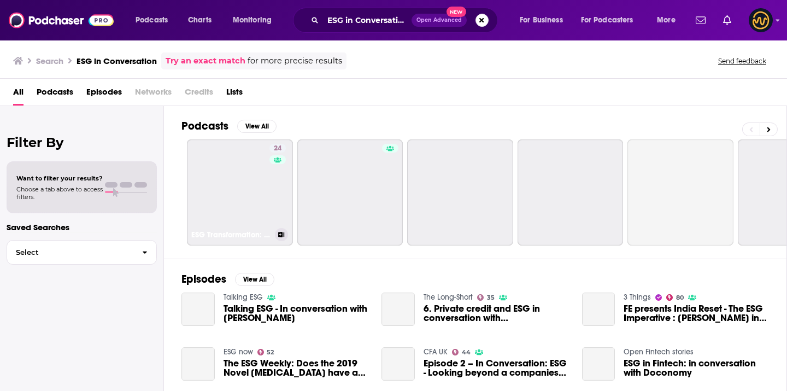
click at [255, 168] on link "24 ESG Transformation: Conversation Series" at bounding box center [240, 192] width 106 height 106
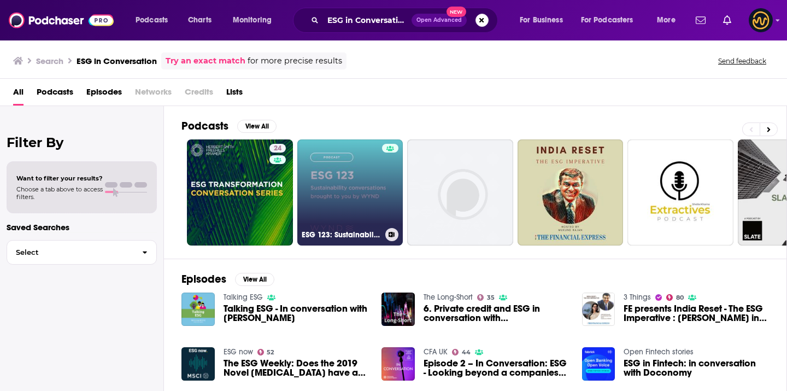
click at [341, 202] on link "ESG 123: Sustainability Conversations Brought to You by WYND" at bounding box center [350, 192] width 106 height 106
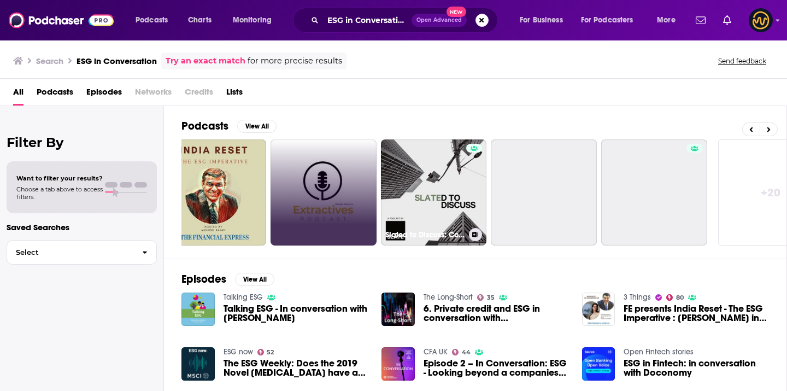
scroll to position [0, 399]
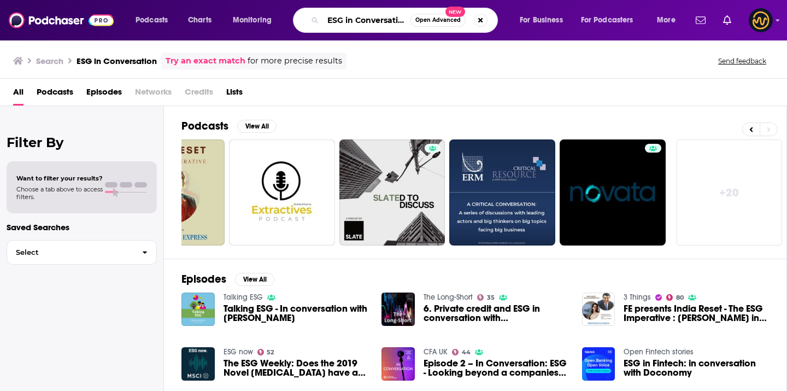
click at [349, 12] on input "ESG in Conversation" at bounding box center [366, 19] width 87 height 17
click at [350, 15] on input "ESG in Conversation" at bounding box center [366, 19] width 87 height 17
paste input "About Sustainability…"
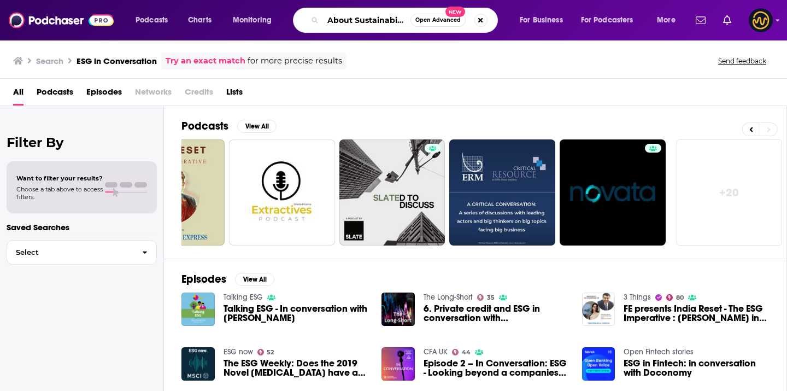
scroll to position [0, 10]
type input "About Sustainability…"
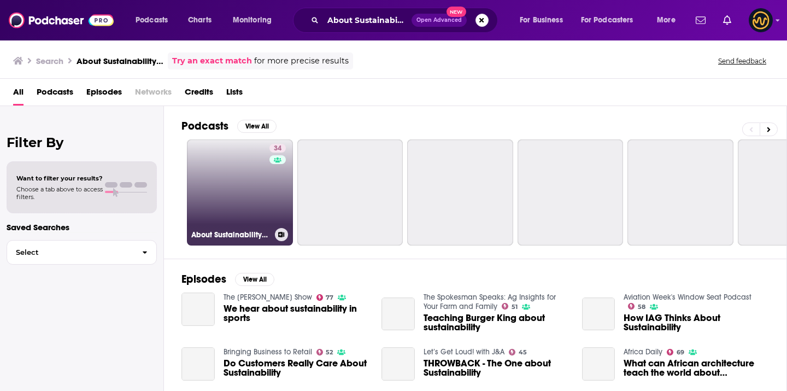
click at [205, 195] on link "34 About Sustainability…" at bounding box center [240, 192] width 106 height 106
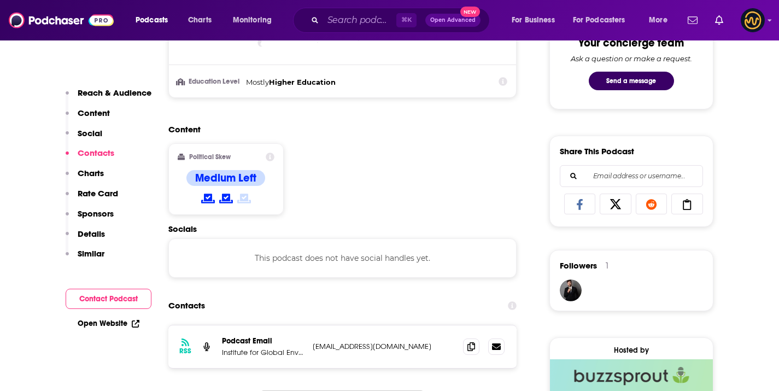
scroll to position [698, 0]
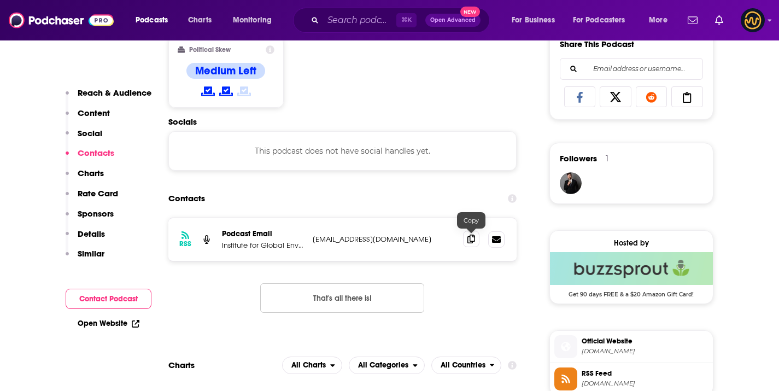
click at [468, 243] on icon at bounding box center [472, 239] width 8 height 9
click at [348, 9] on div "⌘ K Open Advanced New" at bounding box center [391, 20] width 197 height 25
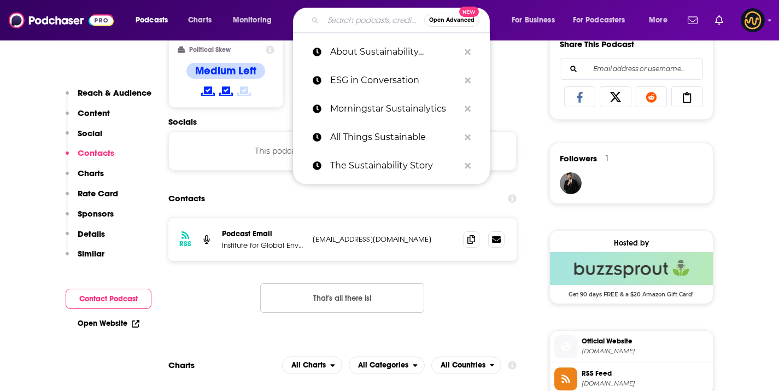
click at [349, 14] on input "Search podcasts, credits, & more..." at bounding box center [373, 19] width 101 height 17
paste input "Hardware to Save a Planet"
type input "Hardware to Save a Planet"
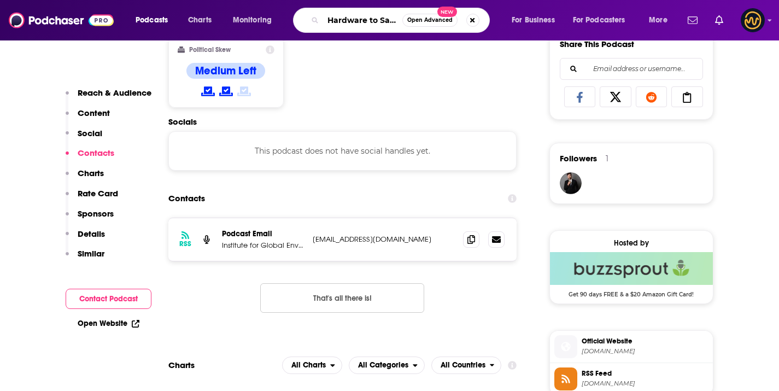
scroll to position [0, 36]
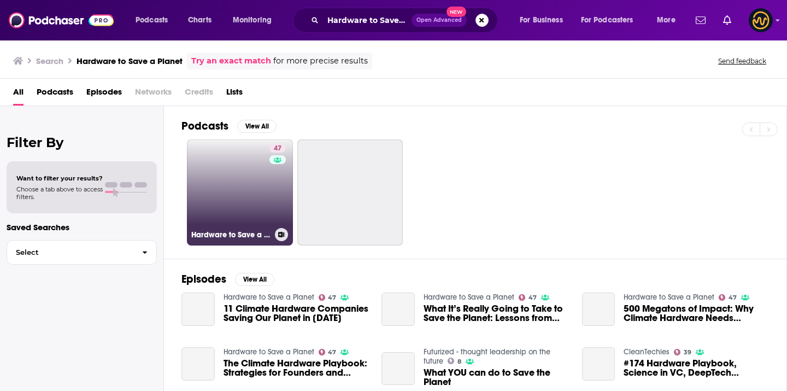
click at [236, 209] on link "47 Hardware to Save a Planet" at bounding box center [240, 192] width 106 height 106
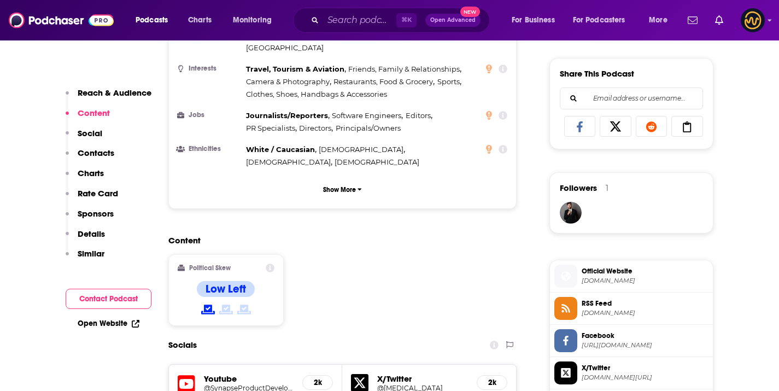
scroll to position [879, 0]
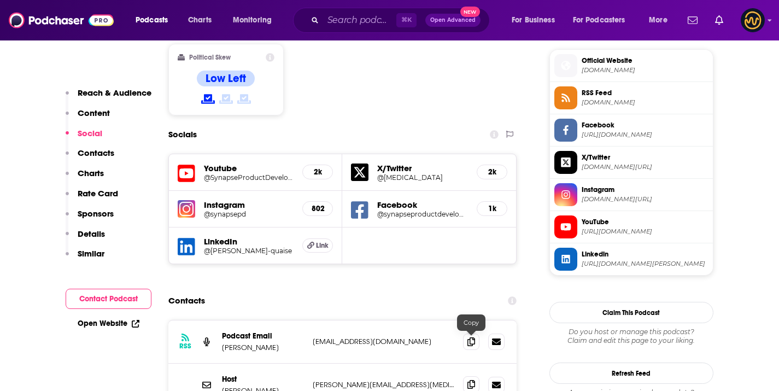
click at [475, 380] on icon at bounding box center [472, 384] width 8 height 9
